Goal: Task Accomplishment & Management: Manage account settings

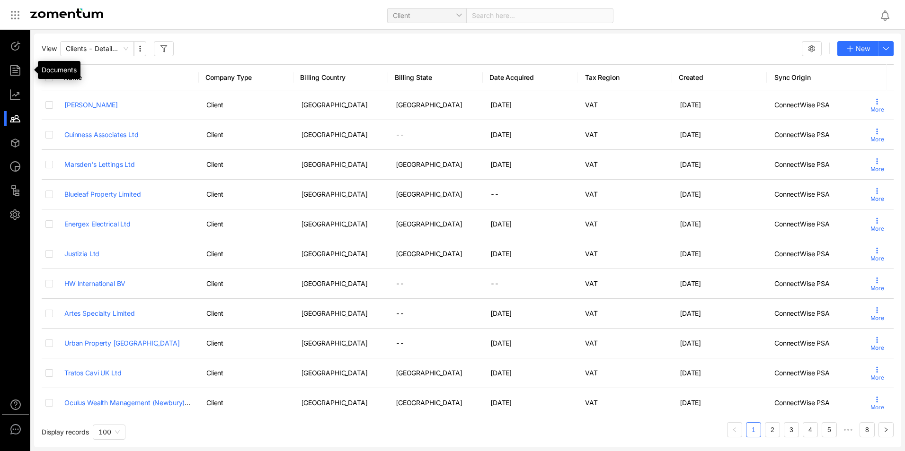
click at [11, 62] on ul at bounding box center [15, 131] width 31 height 202
click at [16, 73] on div at bounding box center [19, 70] width 20 height 15
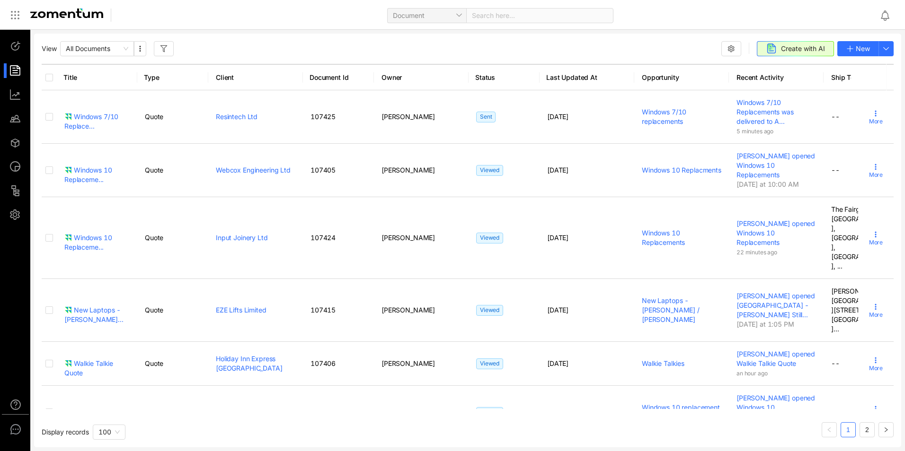
click at [807, 111] on div "Windows 7/10 Replacements was delivered to A..." at bounding box center [775, 112] width 79 height 28
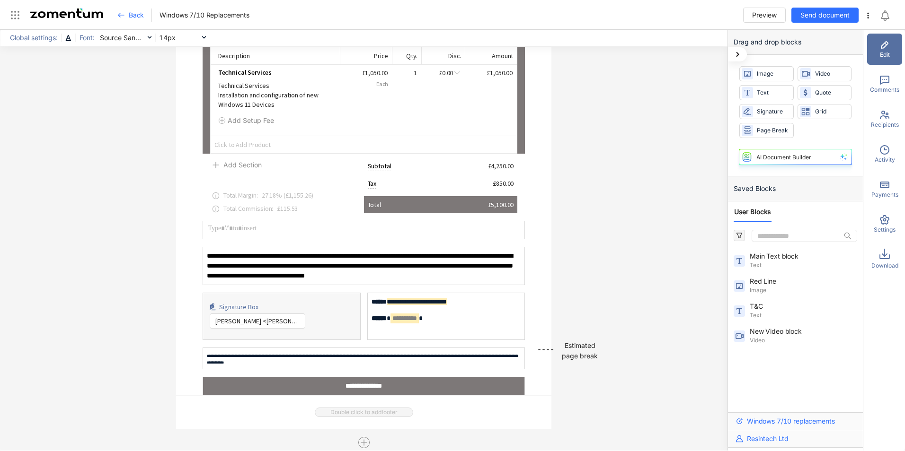
scroll to position [671, 0]
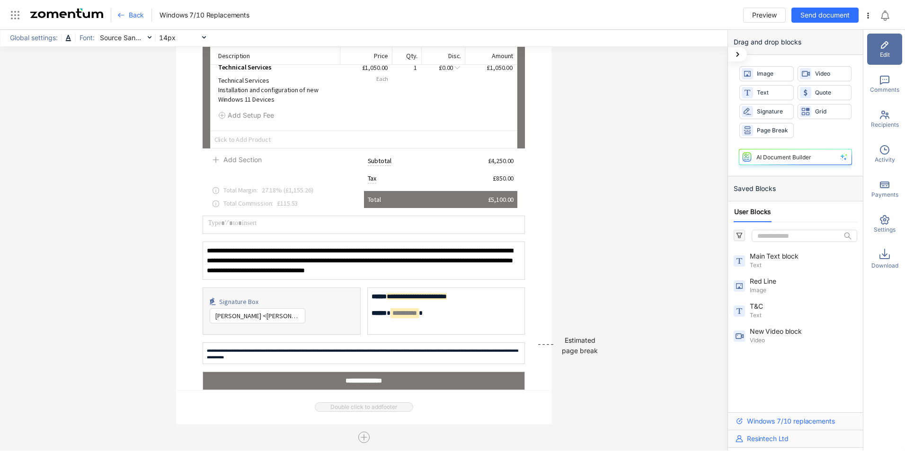
click at [141, 15] on span "Back" at bounding box center [136, 14] width 15 height 9
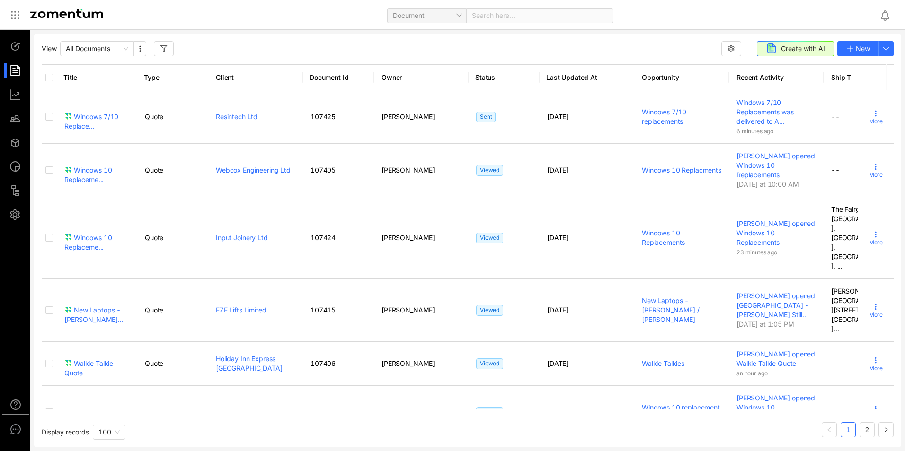
click at [871, 114] on icon at bounding box center [875, 114] width 8 height 8
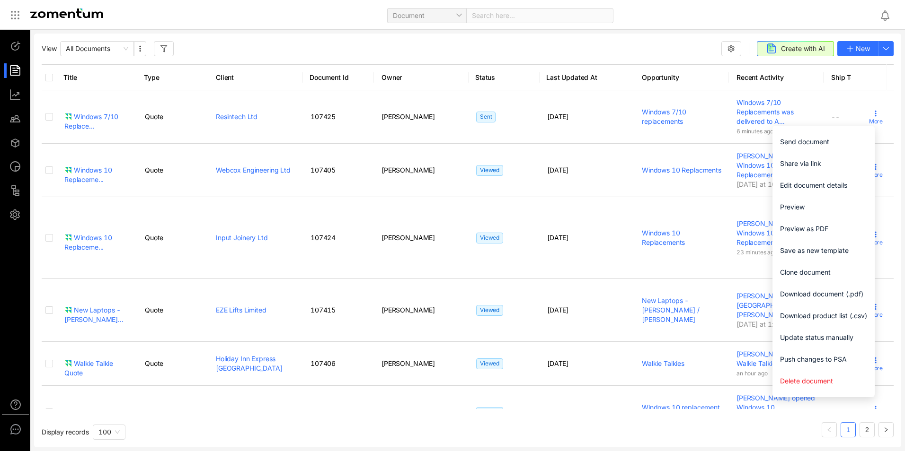
click at [666, 44] on div "View All Documents Create with AI New" at bounding box center [468, 48] width 852 height 15
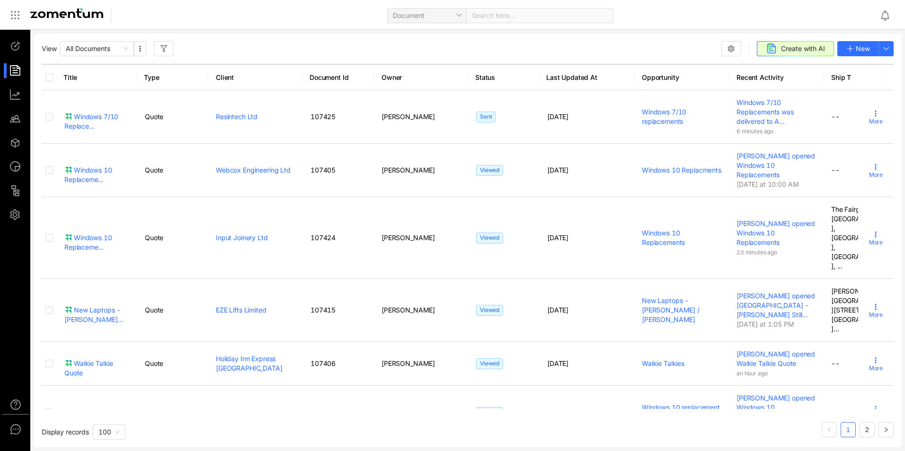
click at [769, 115] on span "Windows 7/10 Replacements was delivered to A..." at bounding box center [764, 111] width 57 height 27
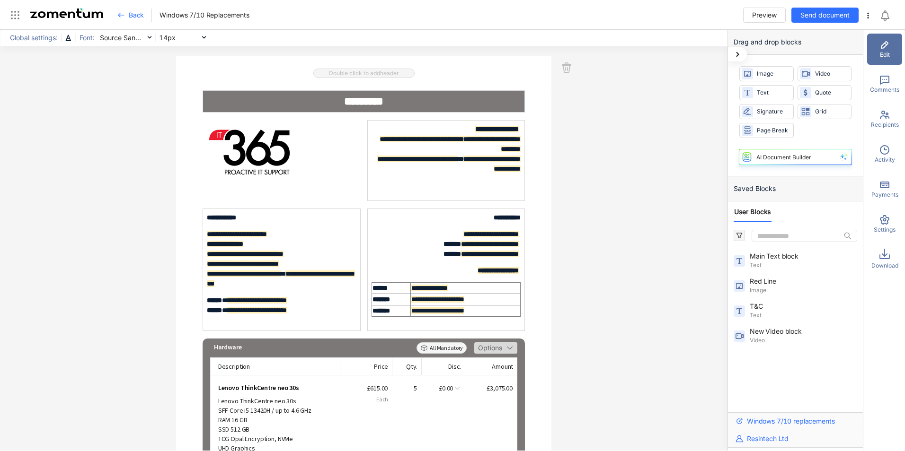
click at [888, 79] on icon at bounding box center [883, 80] width 9 height 9
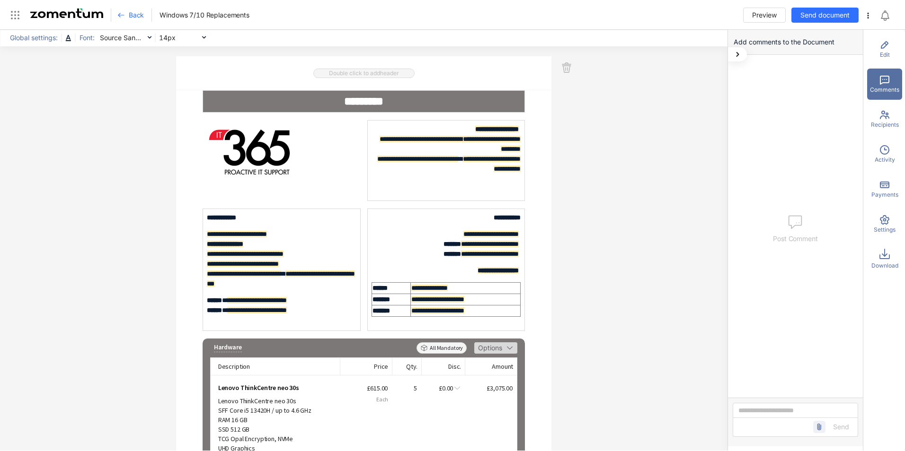
click at [883, 164] on span "Activity" at bounding box center [884, 160] width 20 height 9
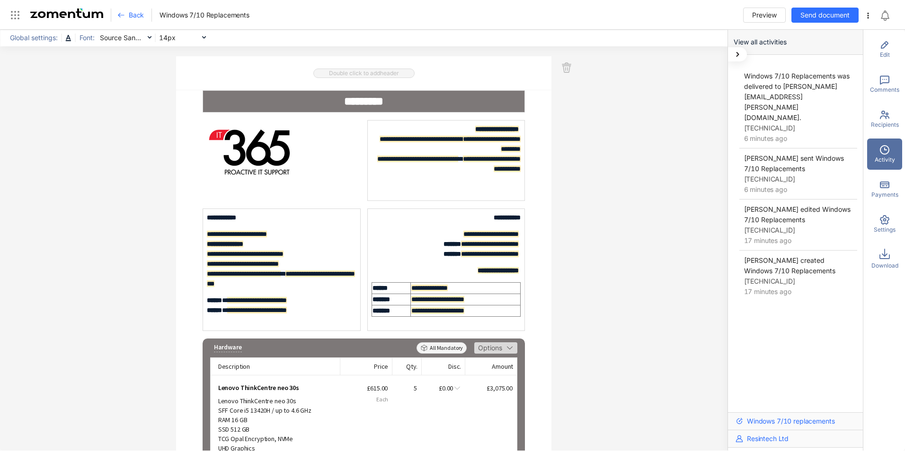
click at [136, 20] on div "Back" at bounding box center [134, 15] width 35 height 13
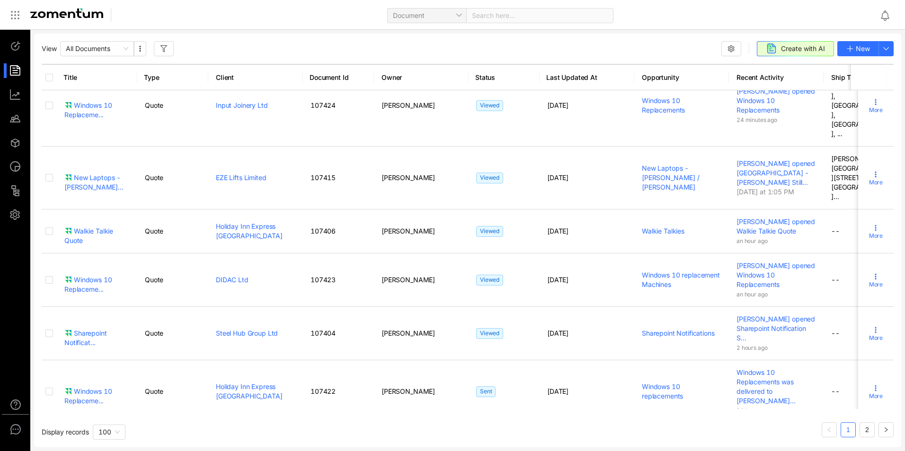
scroll to position [136, 0]
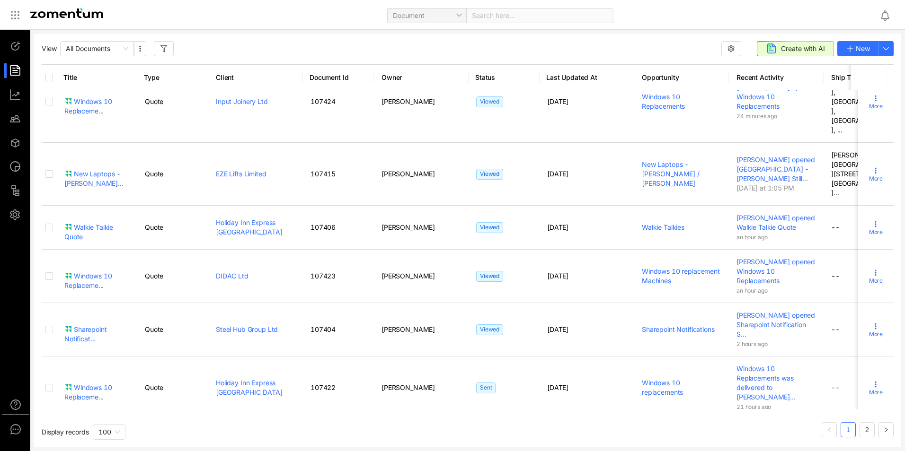
click at [688, 206] on td "Walkie Talkies" at bounding box center [681, 228] width 95 height 44
click at [92, 223] on div "Walkie Talkie Quote" at bounding box center [96, 232] width 65 height 19
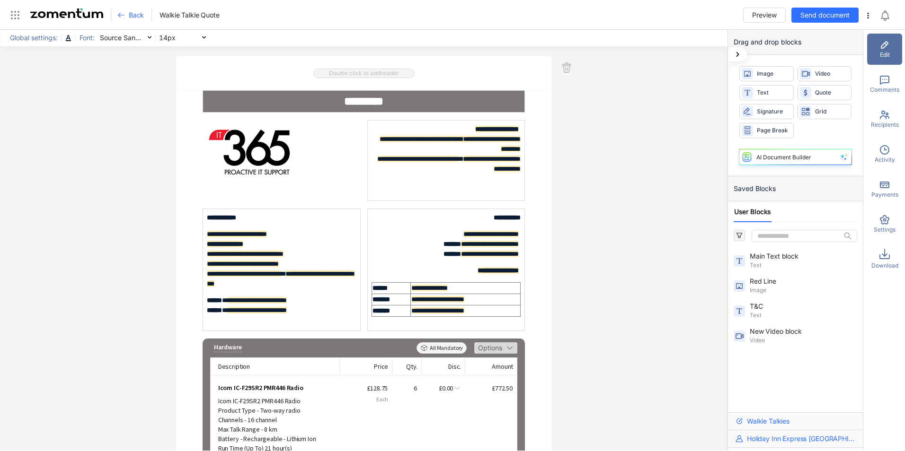
click at [897, 153] on div "Activity" at bounding box center [884, 154] width 35 height 31
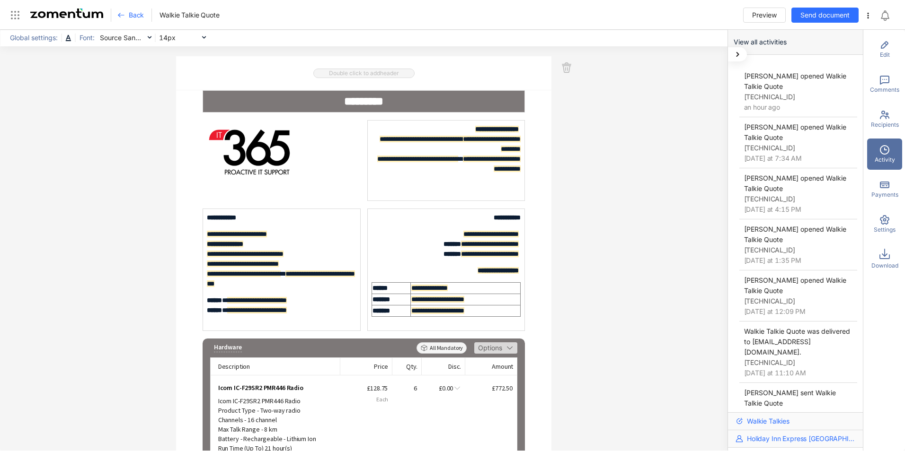
click at [881, 119] on icon at bounding box center [884, 114] width 11 height 11
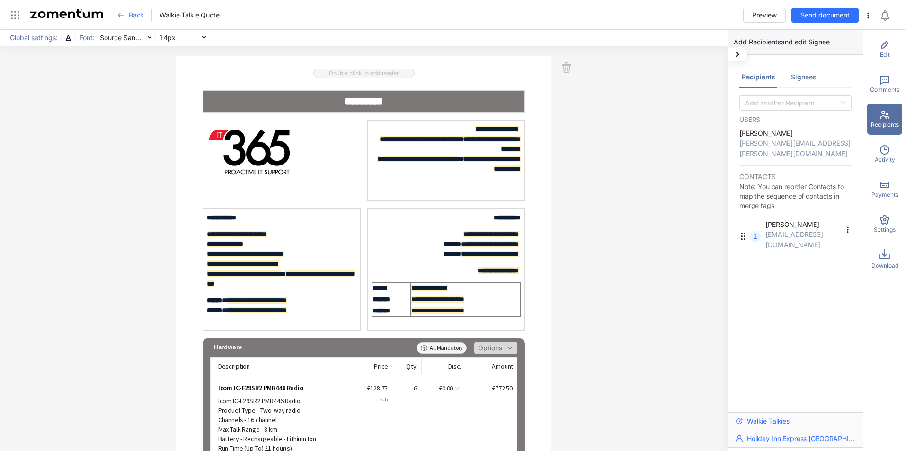
click at [890, 86] on span "Comments" at bounding box center [884, 90] width 29 height 9
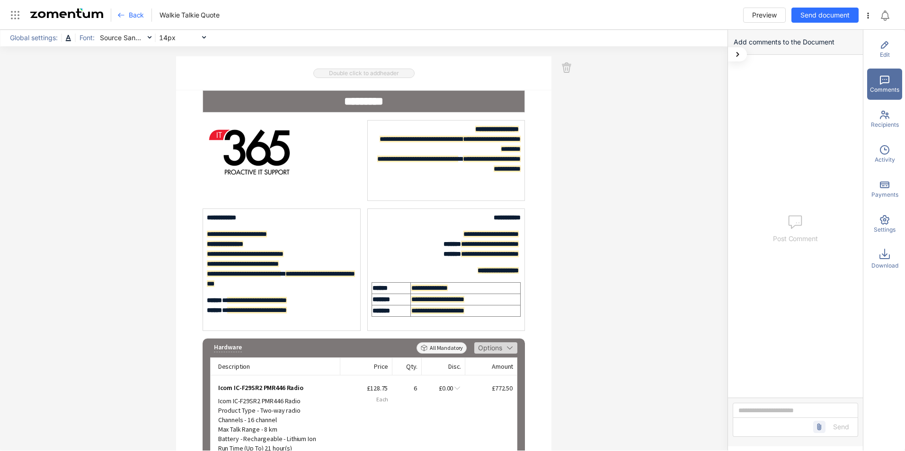
click at [141, 18] on span "Back" at bounding box center [136, 14] width 15 height 9
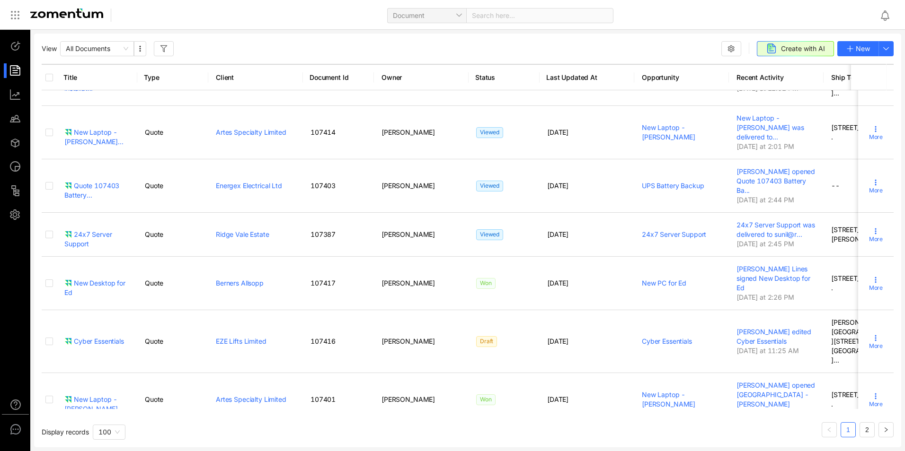
scroll to position [1195, 0]
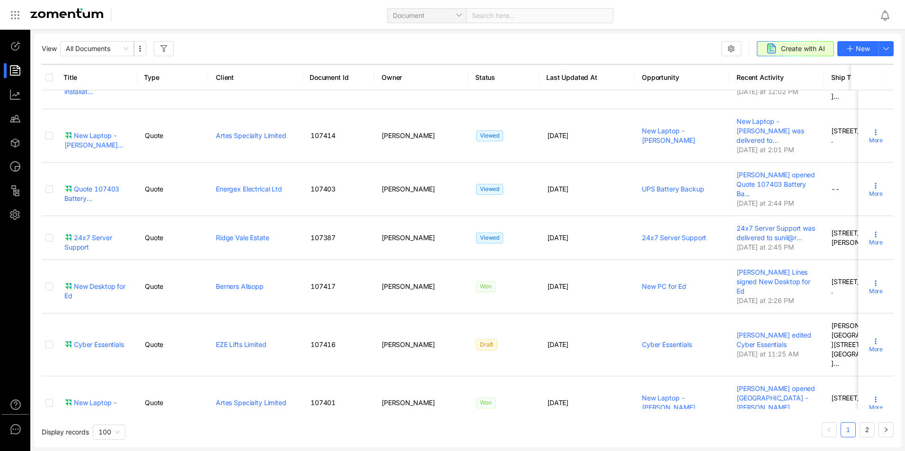
click at [871, 190] on icon at bounding box center [875, 186] width 8 height 8
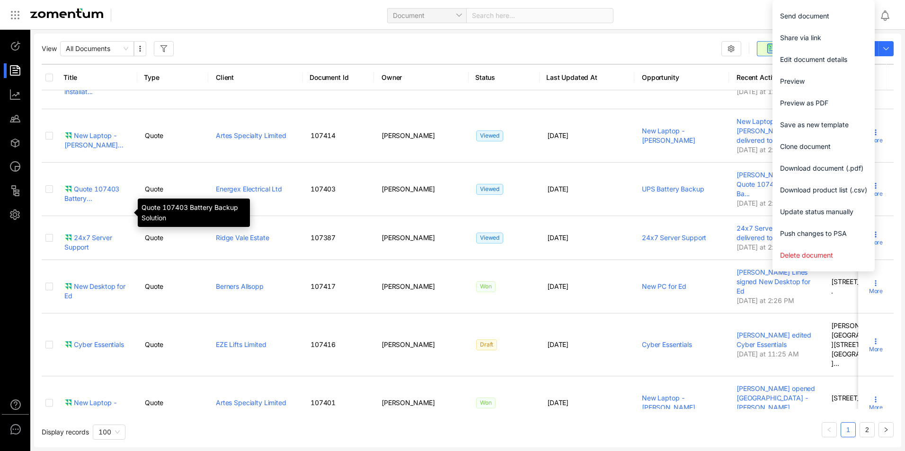
click at [89, 203] on div "Quote 107403 Battery..." at bounding box center [96, 194] width 65 height 19
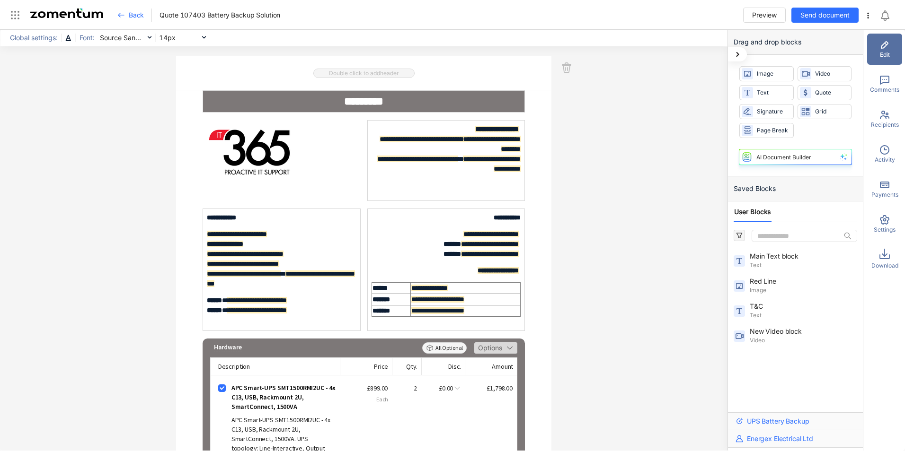
click at [884, 154] on icon at bounding box center [883, 149] width 9 height 9
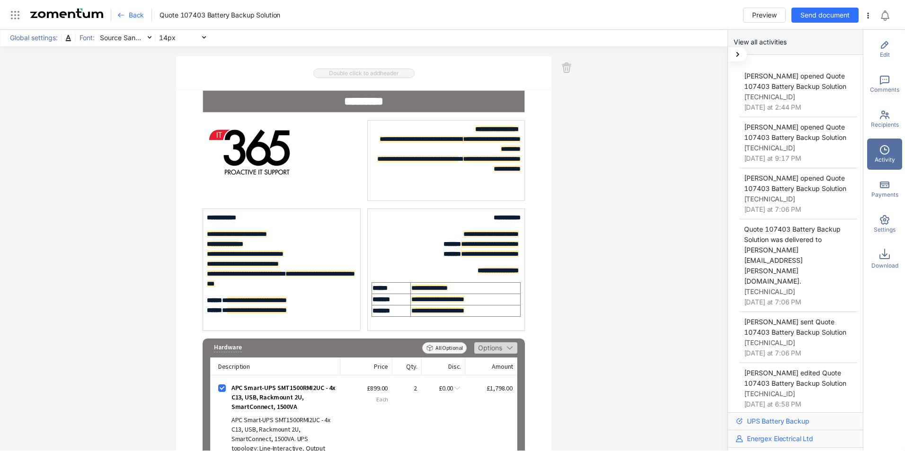
click at [130, 15] on span "Back" at bounding box center [136, 14] width 15 height 9
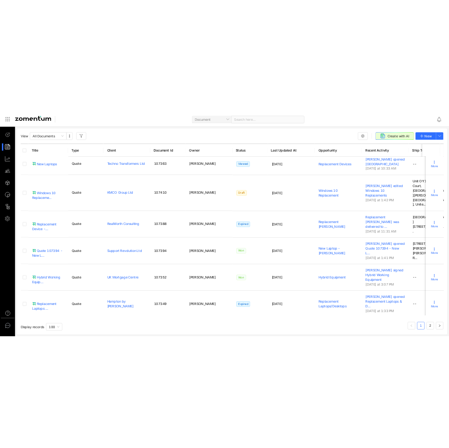
scroll to position [1641, 0]
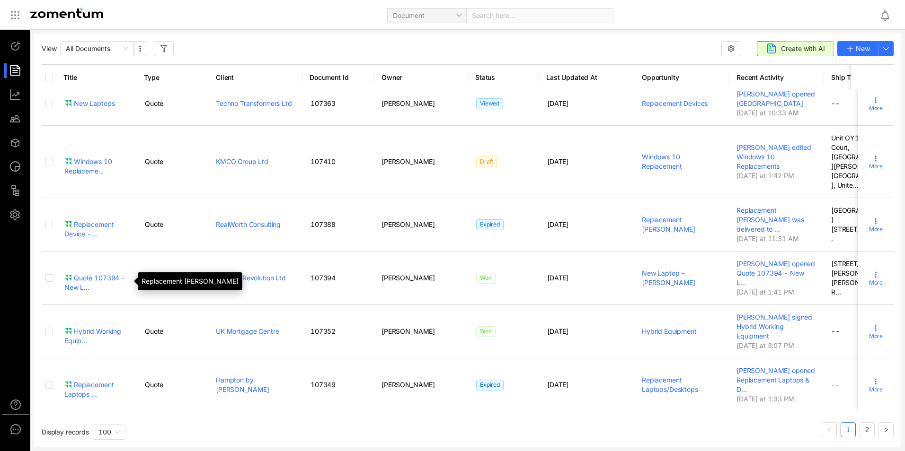
click at [81, 239] on div "Replacement Device -..." at bounding box center [96, 229] width 65 height 19
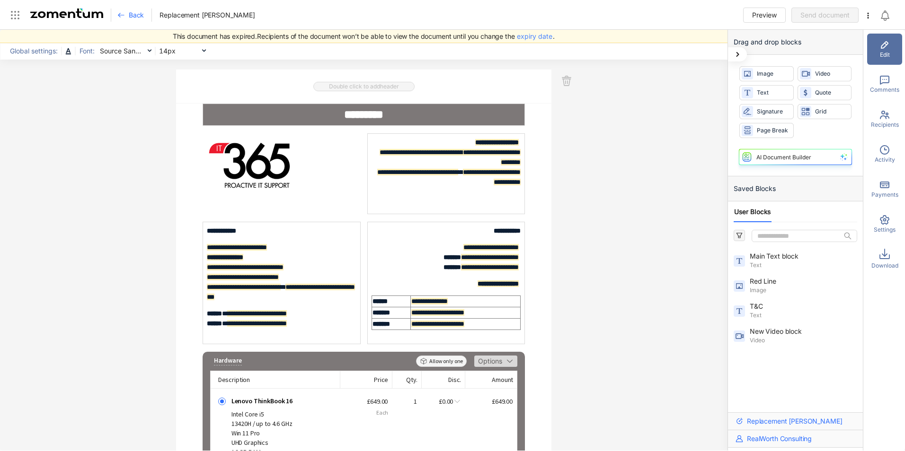
click at [886, 161] on span "Activity" at bounding box center [884, 160] width 20 height 9
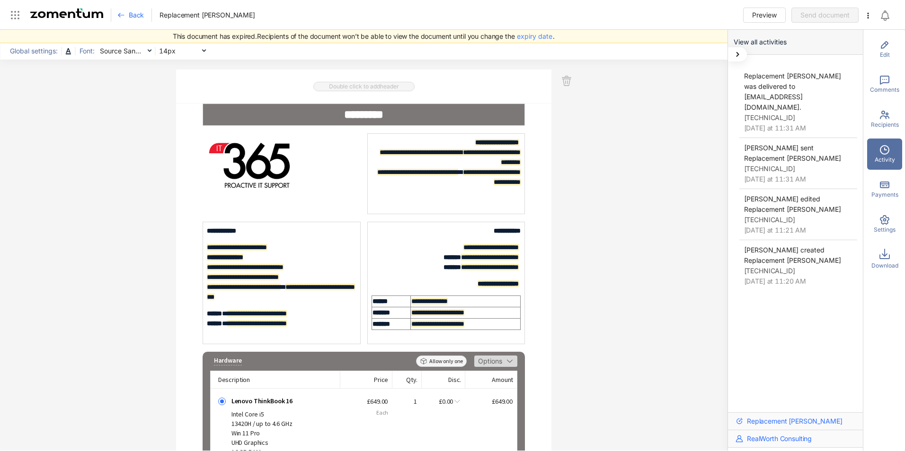
click at [132, 12] on span "Back" at bounding box center [136, 14] width 15 height 9
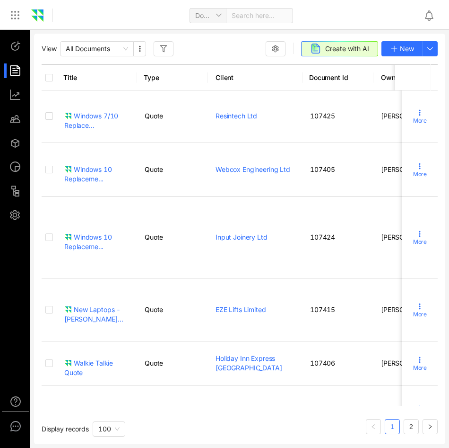
scroll to position [1, 0]
